Goal: Task Accomplishment & Management: Use online tool/utility

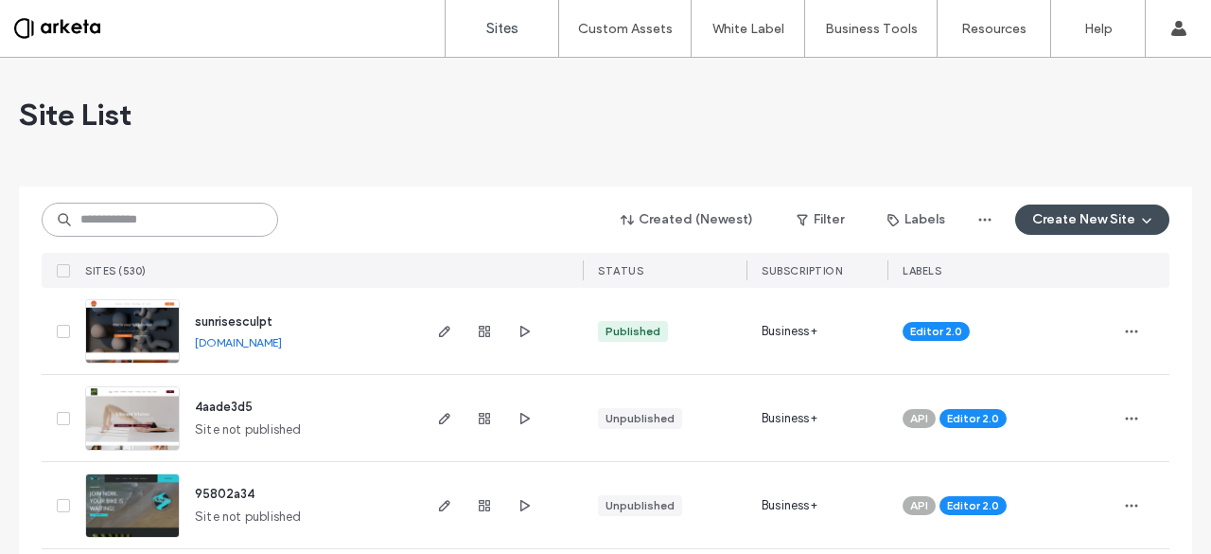
click at [119, 211] on input at bounding box center [160, 220] width 237 height 34
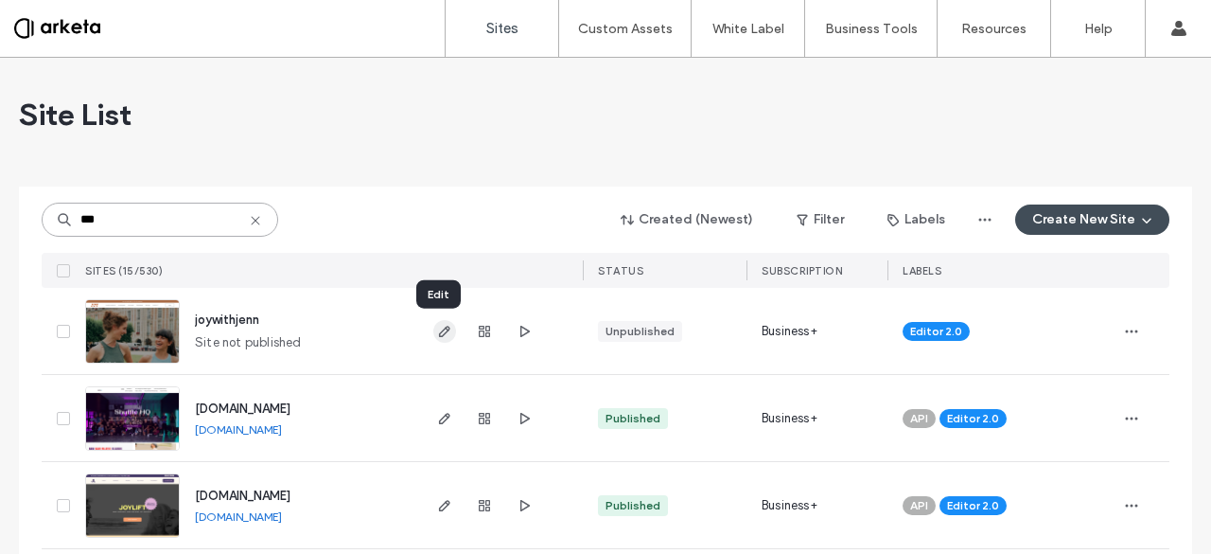
type input "***"
click at [445, 334] on icon "button" at bounding box center [444, 331] width 15 height 15
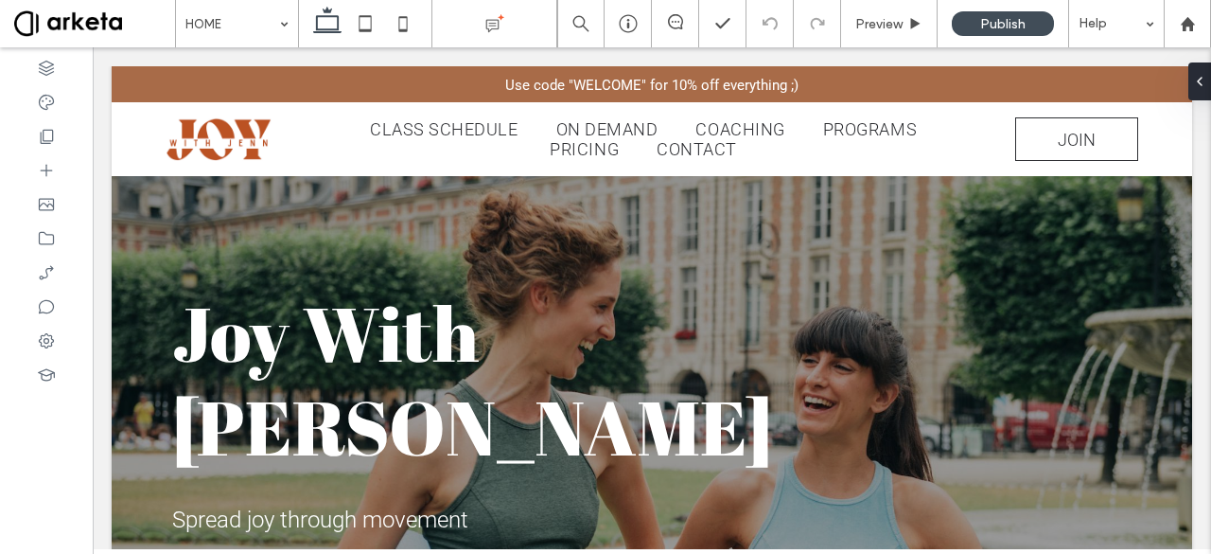
click at [445, 334] on span "Joy With [PERSON_NAME]" at bounding box center [472, 379] width 600 height 196
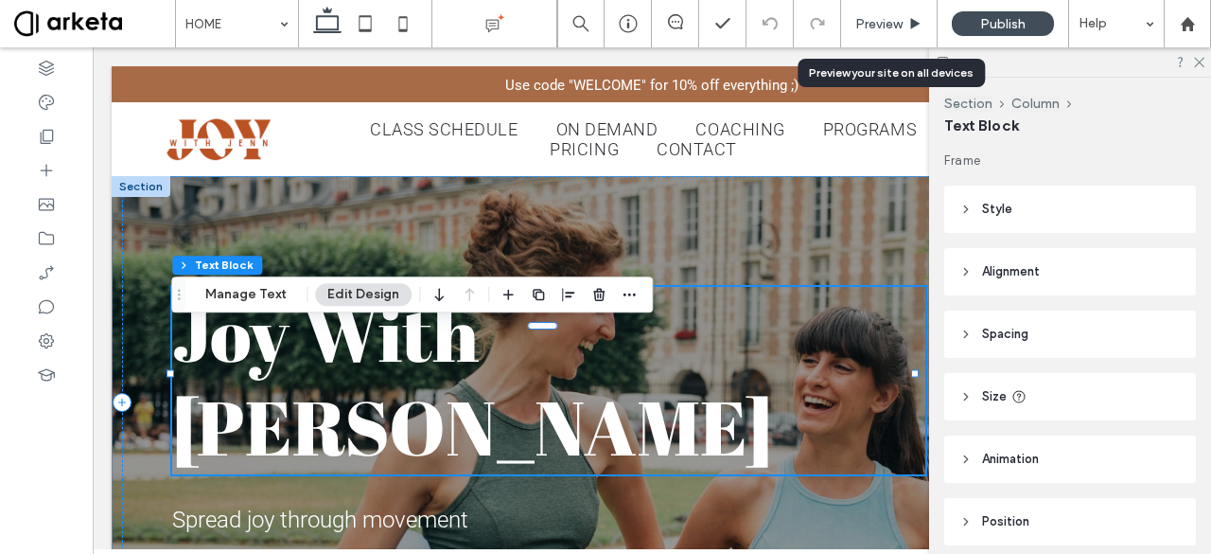
click at [886, 26] on span "Preview" at bounding box center [879, 24] width 47 height 16
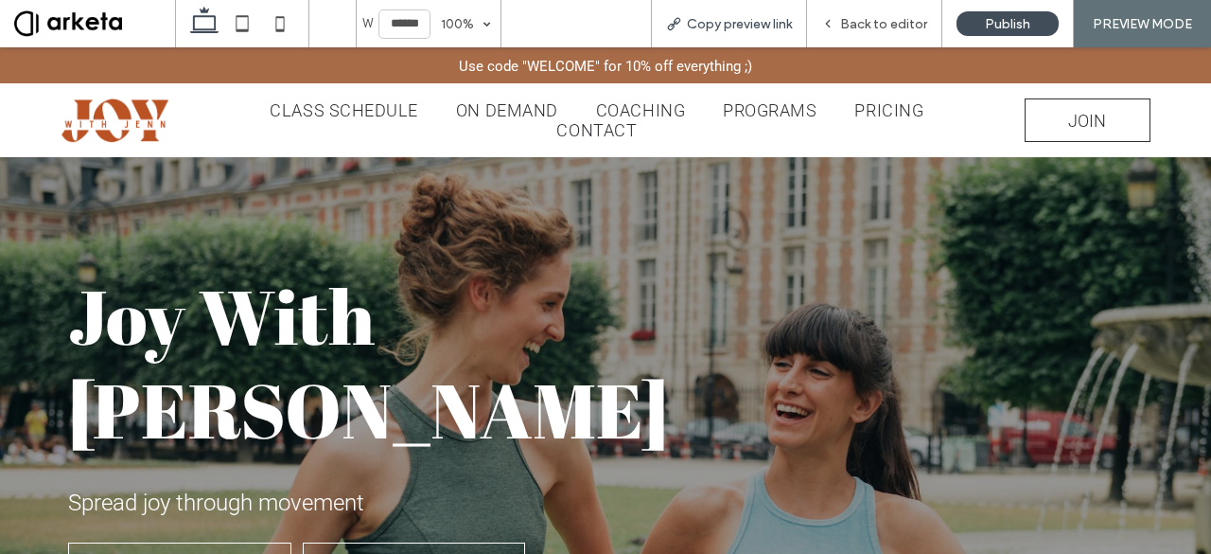
click at [731, 29] on span "Copy preview link" at bounding box center [739, 24] width 105 height 16
